Goal: Check status: Check status

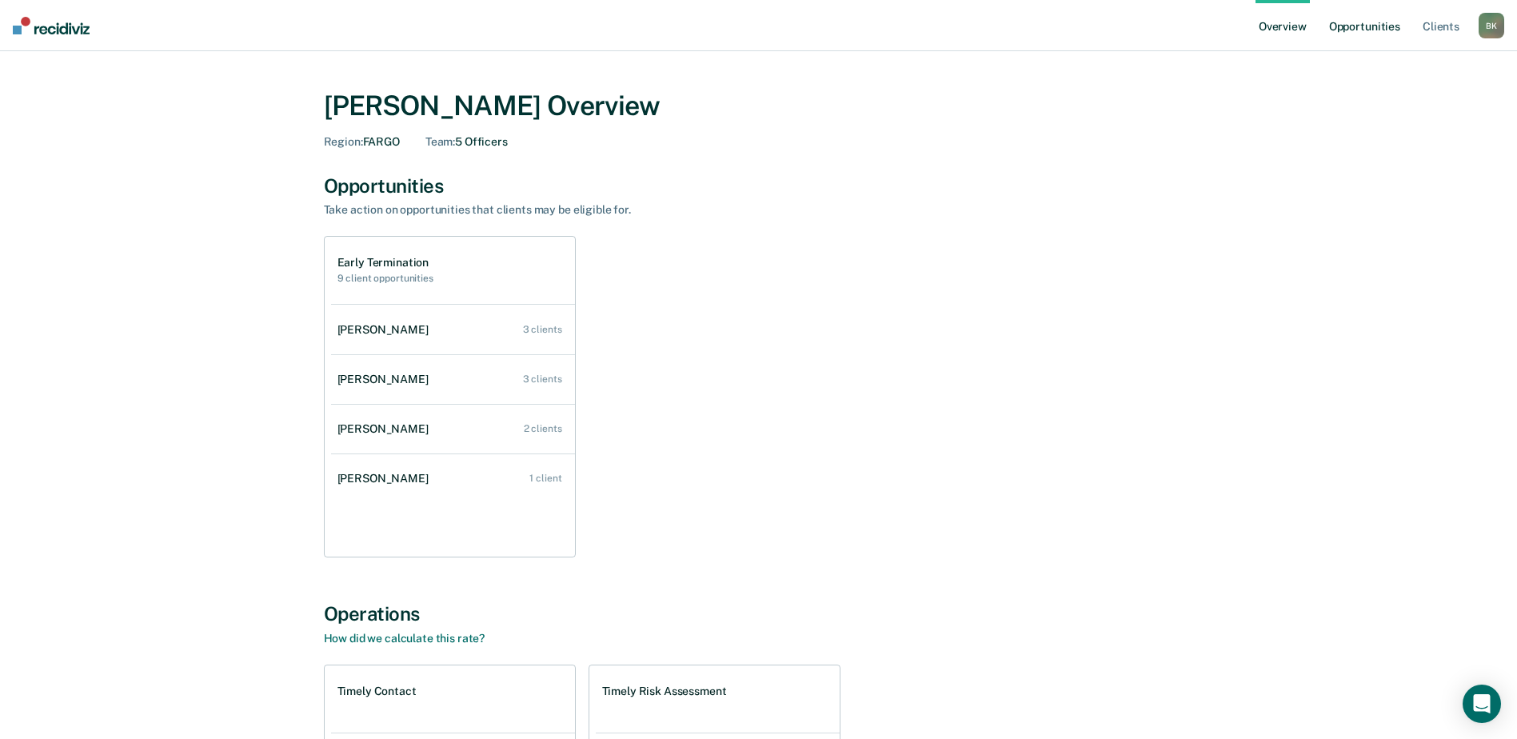
click at [1350, 27] on link "Opportunities" at bounding box center [1365, 25] width 78 height 51
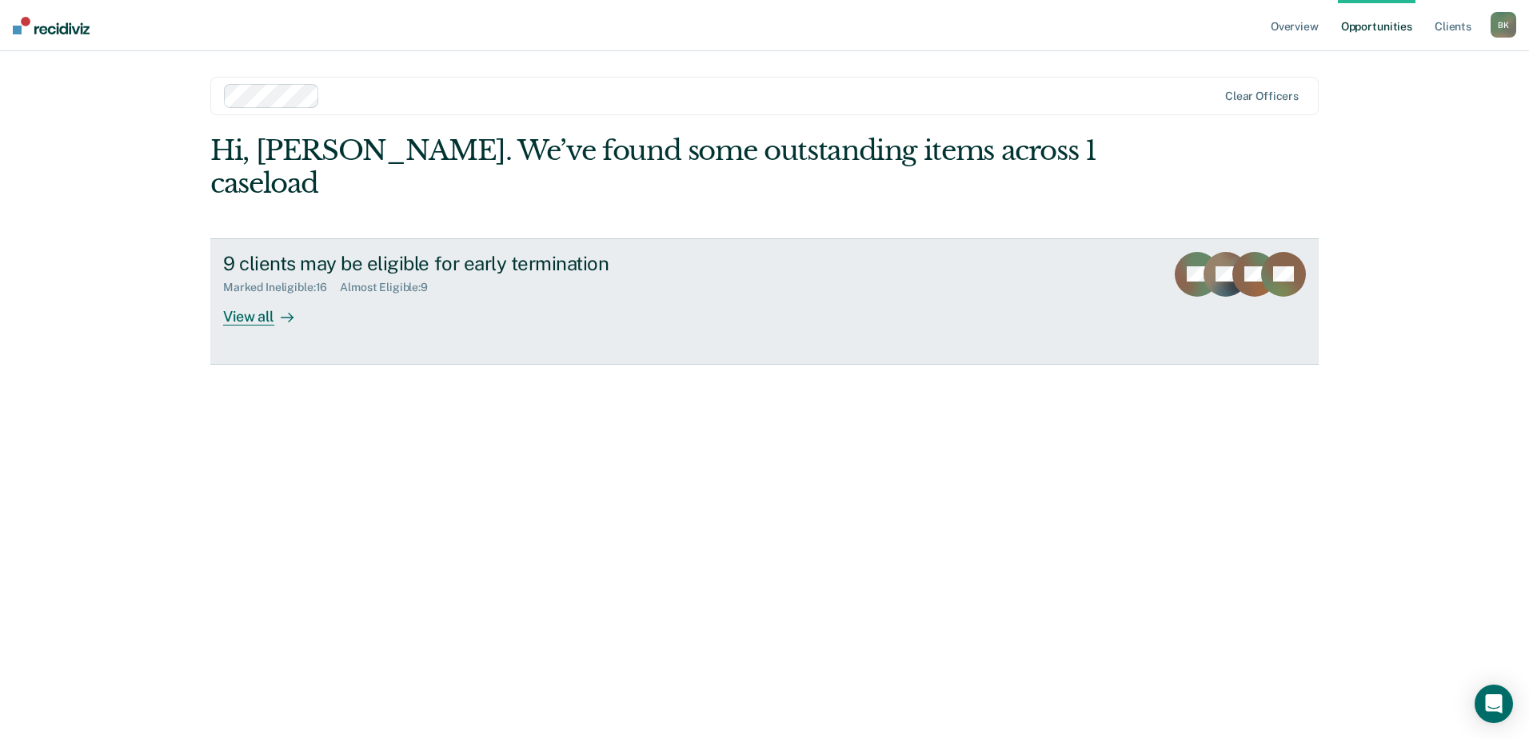
click at [333, 263] on div "9 clients may be eligible for early termination Marked Ineligible : 16 Almost E…" at bounding box center [523, 289] width 600 height 74
